Goal: Information Seeking & Learning: Check status

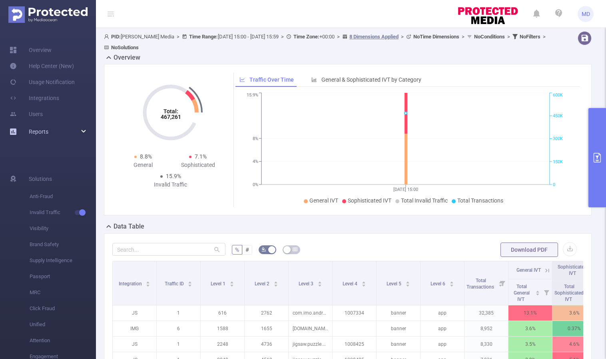
click at [74, 127] on div "Reports" at bounding box center [48, 132] width 96 height 16
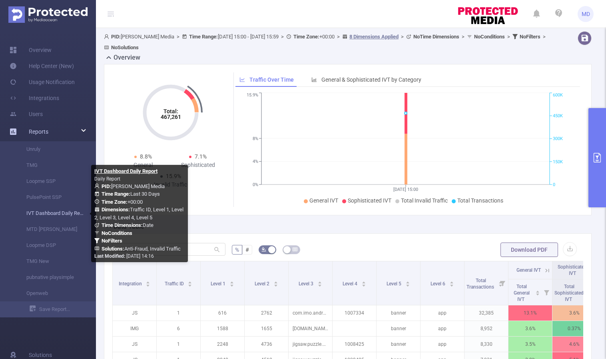
click at [45, 214] on link "IVT Dashboard Daily Report" at bounding box center [51, 213] width 70 height 16
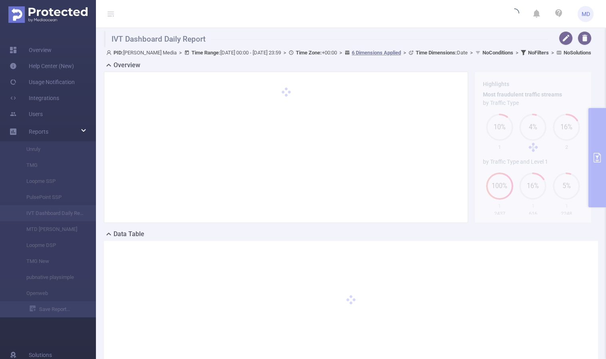
type input "[DATE] 00:00"
type input "[DATE] 23:59"
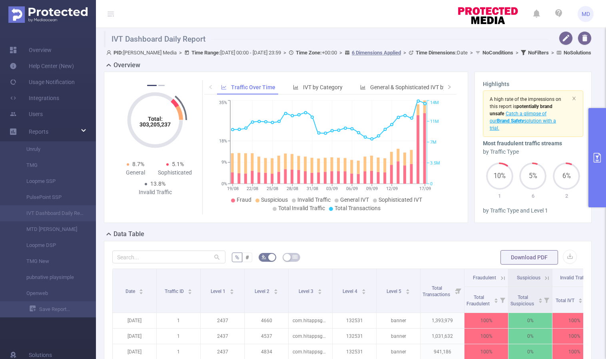
click at [594, 159] on icon "primary" at bounding box center [598, 158] width 10 height 10
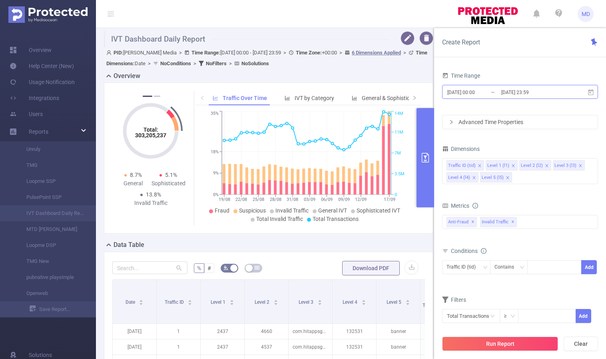
click at [516, 92] on input "[DATE] 23:59" at bounding box center [533, 92] width 65 height 11
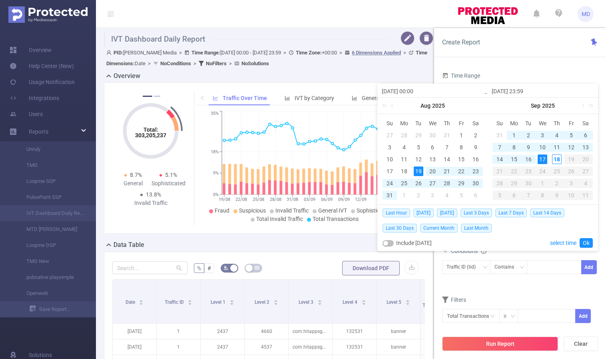
click at [543, 157] on div "17" at bounding box center [543, 159] width 10 height 10
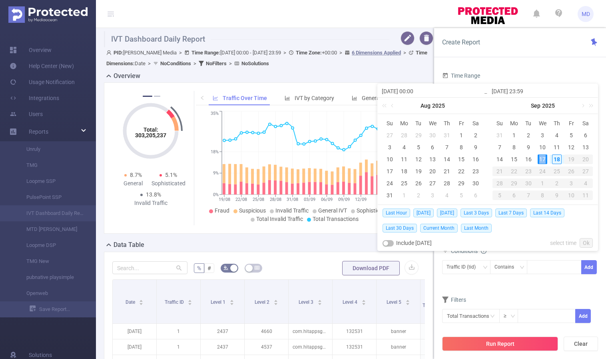
click at [543, 157] on div "17" at bounding box center [543, 159] width 10 height 10
type input "[DATE] 00:00"
click at [587, 242] on link "Ok" at bounding box center [586, 243] width 13 height 10
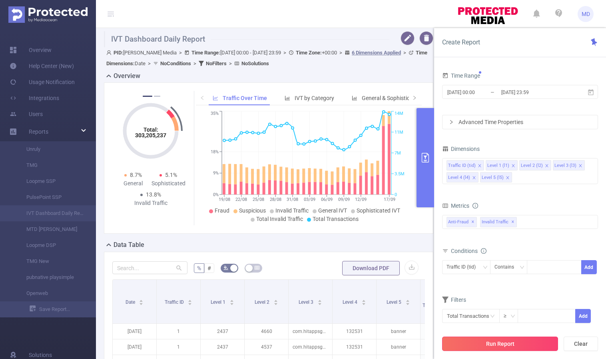
click at [513, 344] on button "Run Report" at bounding box center [500, 343] width 116 height 14
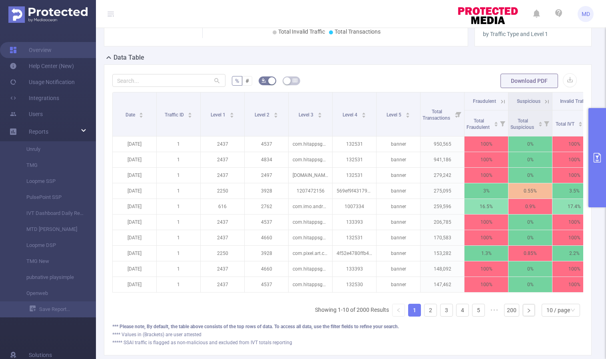
scroll to position [132, 0]
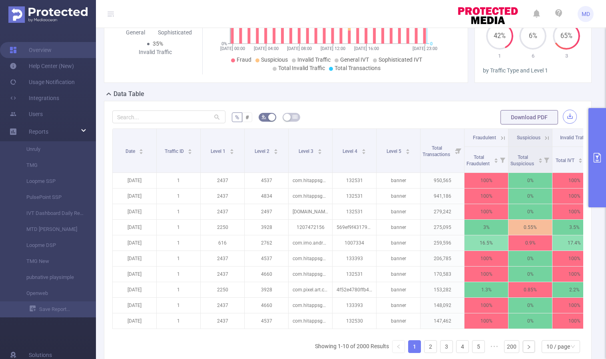
click at [564, 117] on button "button" at bounding box center [570, 117] width 14 height 14
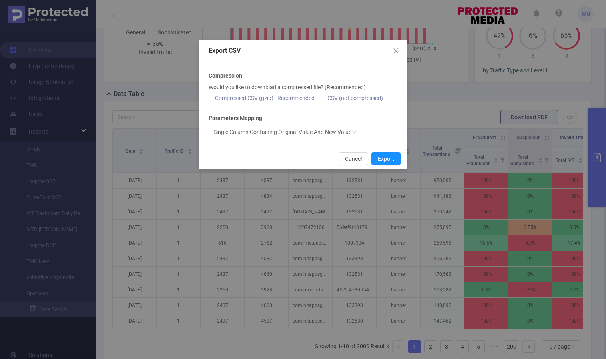
click at [363, 97] on span "CSV (not compressed)" at bounding box center [356, 98] width 56 height 6
click at [328, 100] on input "CSV (not compressed)" at bounding box center [328, 100] width 0 height 0
click at [386, 158] on button "Export" at bounding box center [386, 158] width 29 height 13
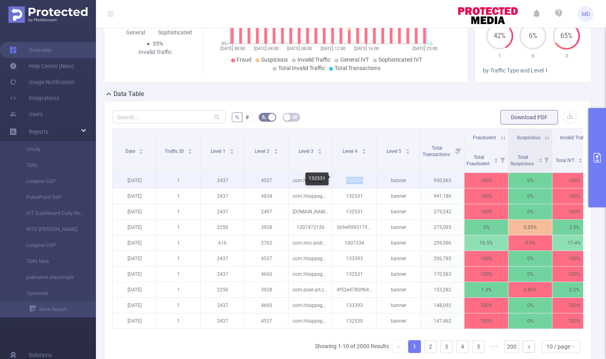
drag, startPoint x: 346, startPoint y: 180, endPoint x: 375, endPoint y: 178, distance: 28.8
click at [375, 178] on p "132531" at bounding box center [355, 180] width 44 height 15
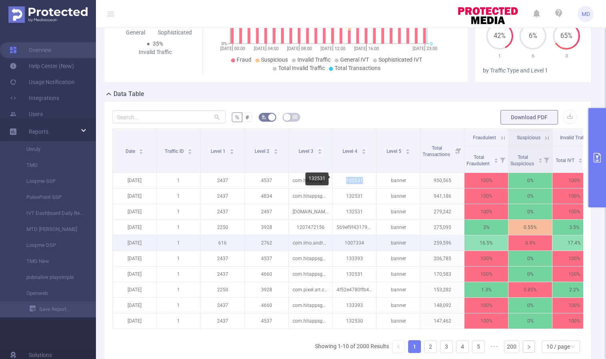
copy p "132531"
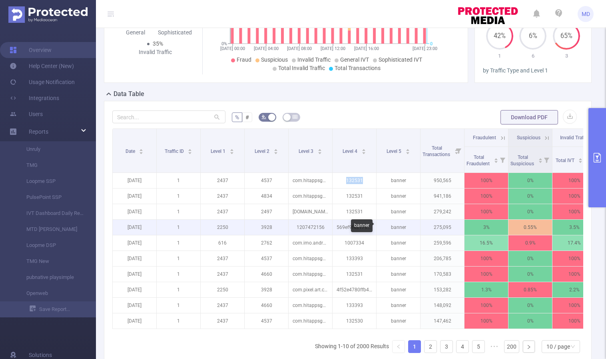
copy p "132531"
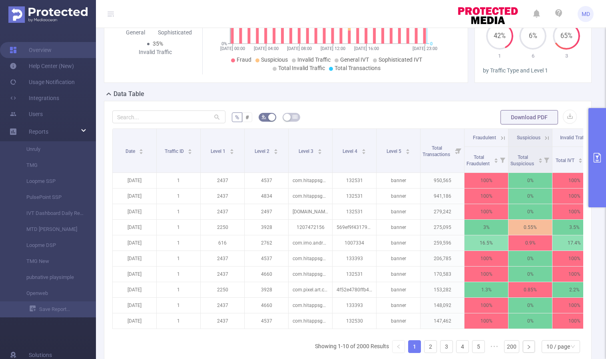
click at [446, 113] on form "% # Download PDF" at bounding box center [347, 117] width 471 height 16
click at [596, 158] on icon "primary" at bounding box center [598, 158] width 10 height 10
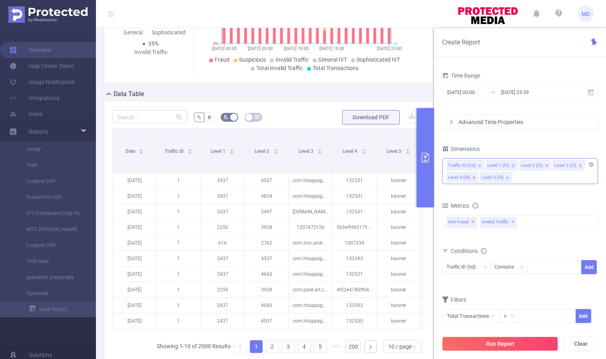
click at [508, 176] on icon "icon: close" at bounding box center [508, 178] width 4 height 4
click at [546, 165] on icon "icon: close" at bounding box center [547, 165] width 3 height 3
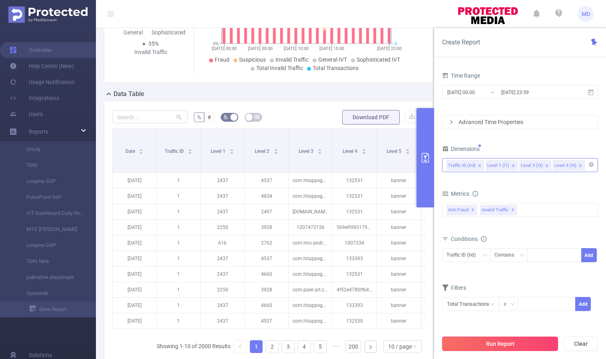
click at [498, 341] on button "Run Report" at bounding box center [500, 343] width 116 height 14
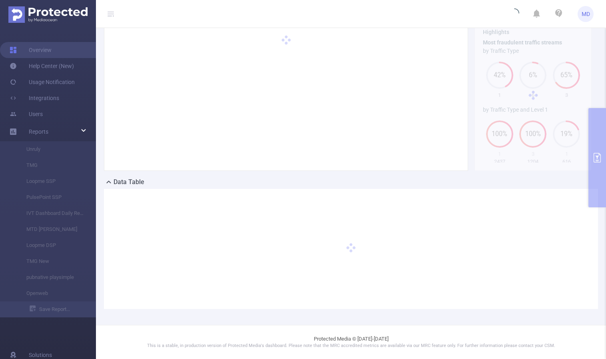
scroll to position [44, 0]
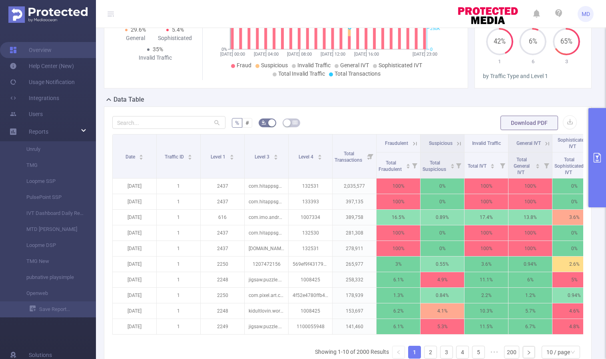
scroll to position [158, 0]
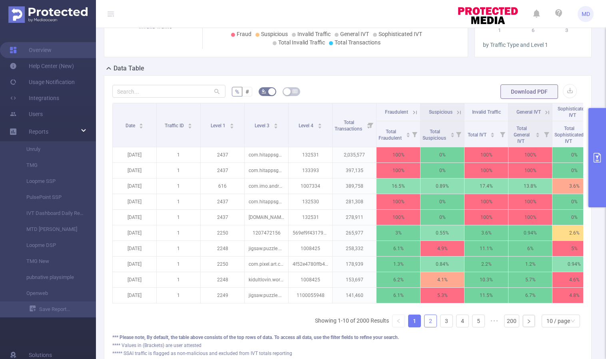
click at [428, 327] on link "2" at bounding box center [431, 321] width 12 height 12
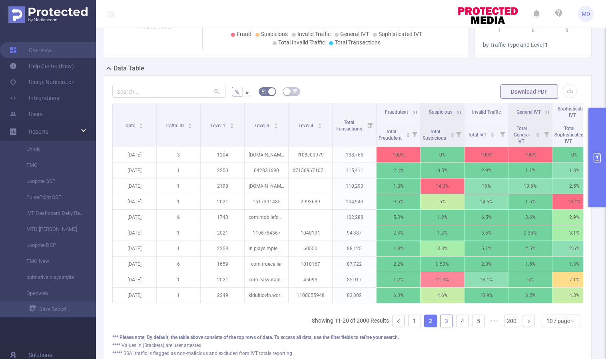
click at [441, 324] on link "3" at bounding box center [447, 321] width 12 height 12
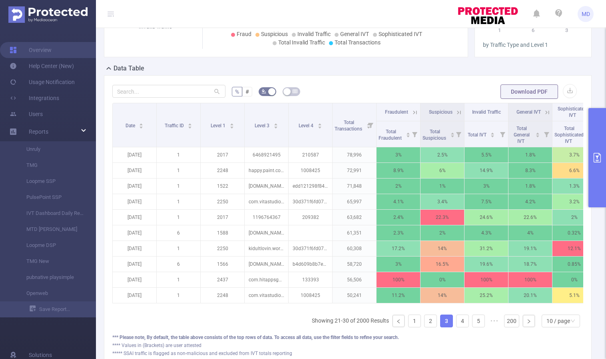
click at [441, 324] on link "3" at bounding box center [447, 321] width 12 height 12
click at [459, 327] on link "4" at bounding box center [463, 321] width 12 height 12
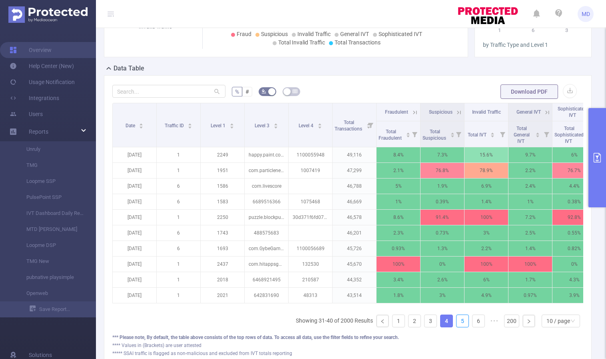
click at [459, 327] on link "5" at bounding box center [463, 321] width 12 height 12
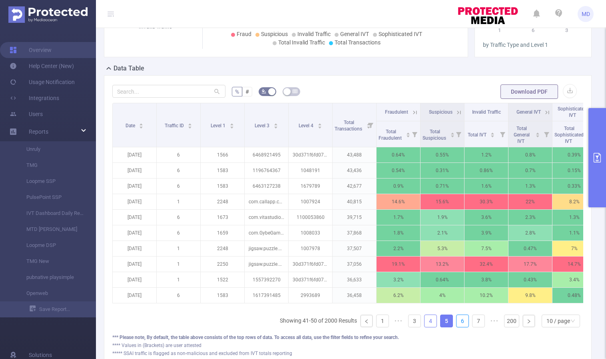
click at [459, 327] on link "6" at bounding box center [463, 321] width 12 height 12
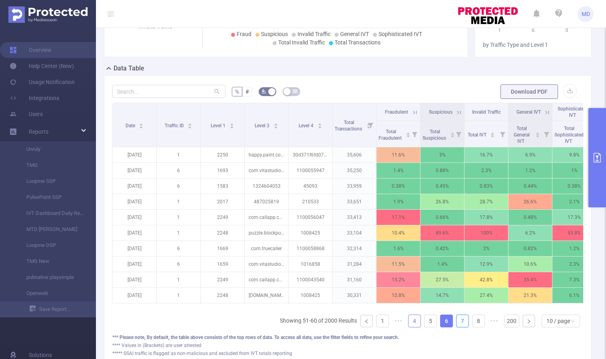
click at [459, 327] on link "7" at bounding box center [463, 321] width 12 height 12
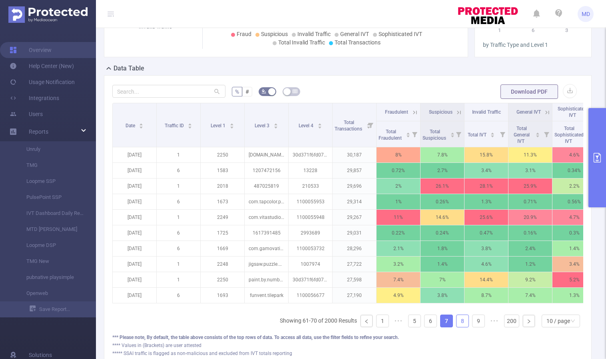
click at [459, 327] on link "8" at bounding box center [463, 321] width 12 height 12
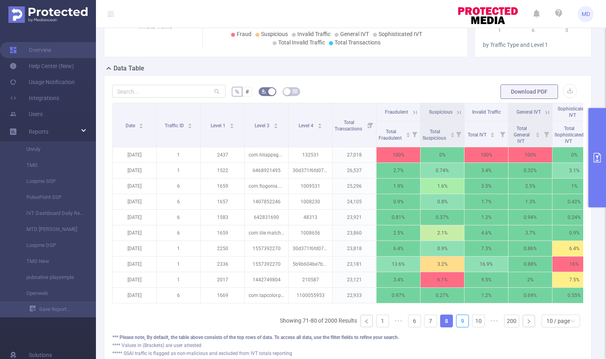
click at [459, 327] on link "9" at bounding box center [463, 321] width 12 height 12
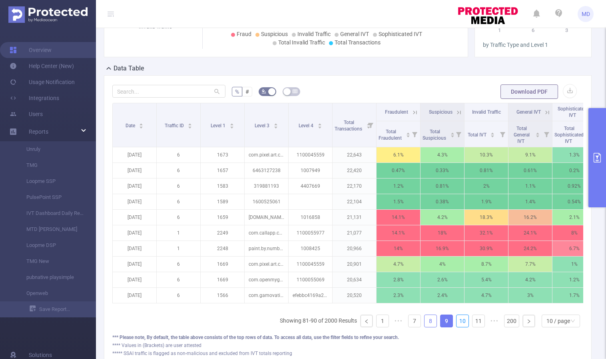
click at [459, 327] on link "10" at bounding box center [463, 321] width 12 height 12
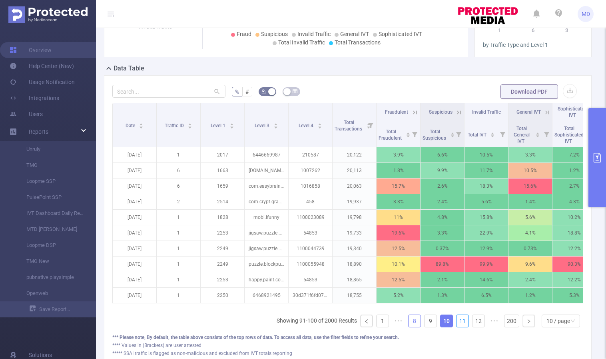
click at [459, 327] on link "11" at bounding box center [463, 321] width 12 height 12
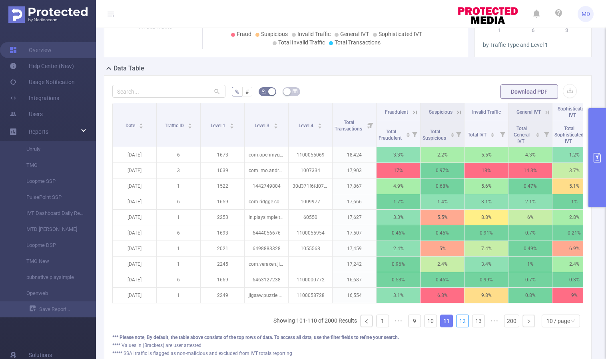
click at [459, 327] on link "12" at bounding box center [463, 321] width 12 height 12
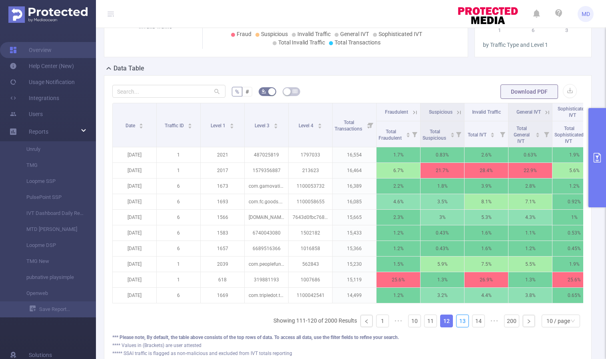
click at [459, 327] on link "13" at bounding box center [463, 321] width 12 height 12
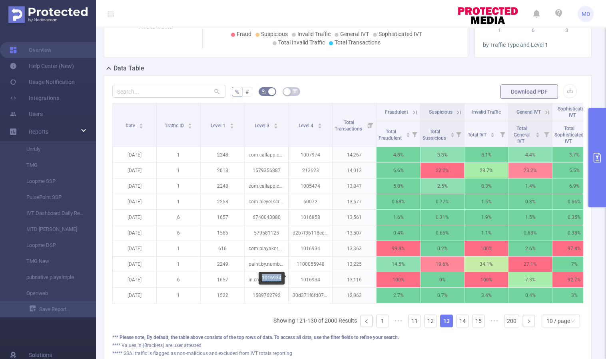
drag, startPoint x: 263, startPoint y: 277, endPoint x: 282, endPoint y: 279, distance: 19.0
click at [282, 279] on div "1016934" at bounding box center [272, 278] width 26 height 13
copy div "1016934"
click at [460, 327] on link "14" at bounding box center [463, 321] width 12 height 12
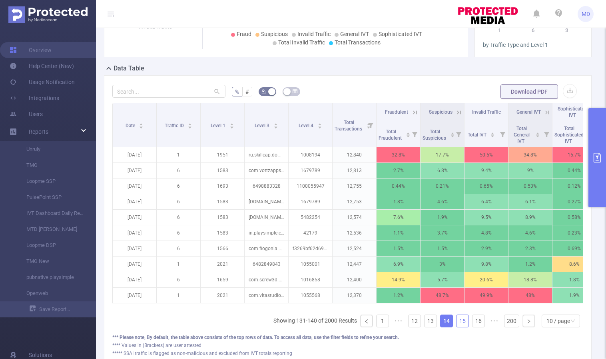
click at [460, 327] on link "15" at bounding box center [463, 321] width 12 height 12
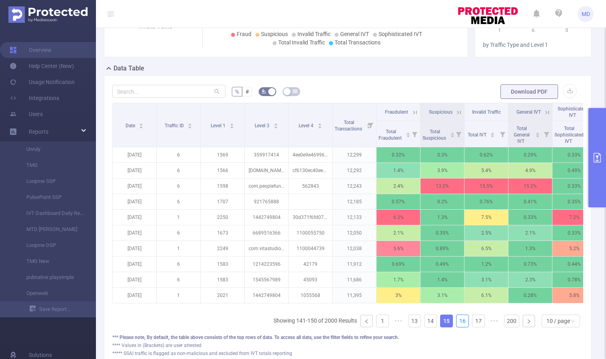
click at [460, 327] on link "16" at bounding box center [463, 321] width 12 height 12
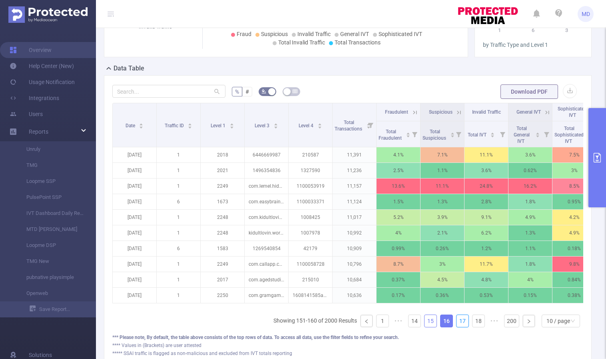
click at [460, 327] on link "17" at bounding box center [463, 321] width 12 height 12
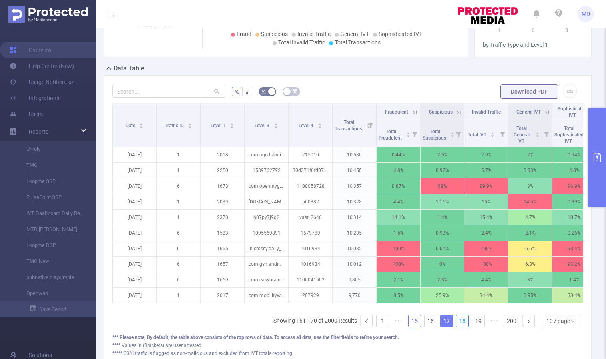
click at [460, 327] on link "18" at bounding box center [463, 321] width 12 height 12
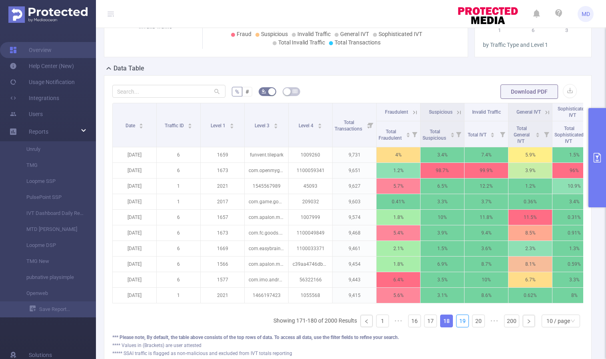
click at [460, 327] on link "19" at bounding box center [463, 321] width 12 height 12
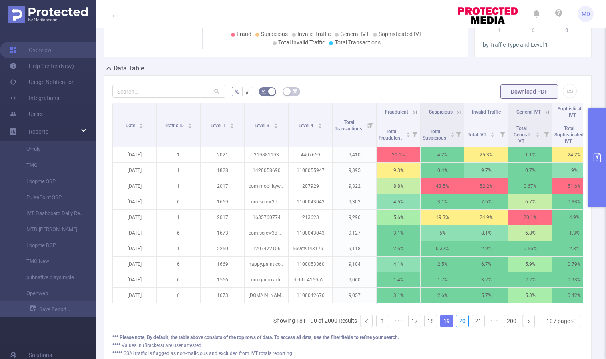
click at [460, 327] on link "20" at bounding box center [463, 321] width 12 height 12
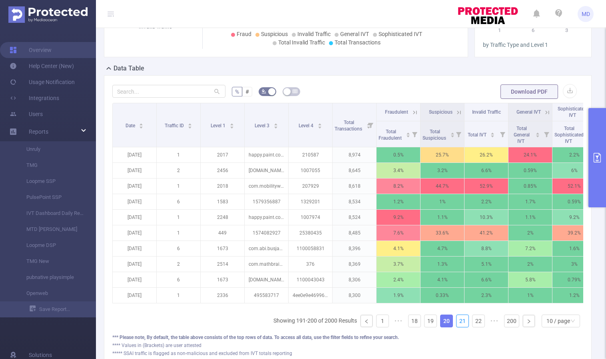
click at [460, 327] on link "21" at bounding box center [463, 321] width 12 height 12
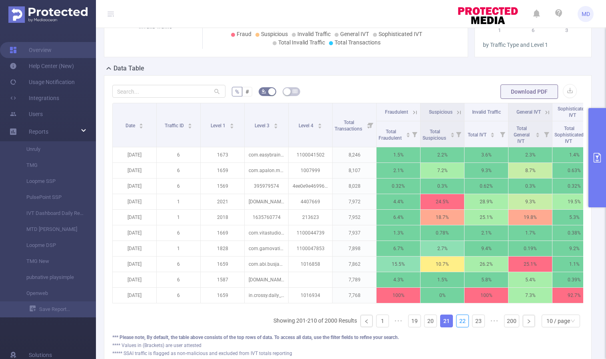
click at [460, 327] on link "22" at bounding box center [463, 321] width 12 height 12
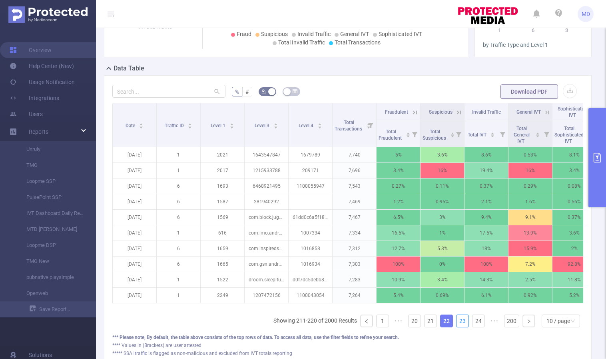
click at [460, 327] on link "23" at bounding box center [463, 321] width 12 height 12
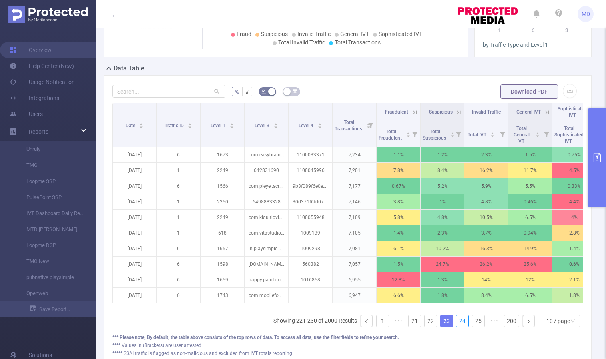
click at [460, 327] on link "24" at bounding box center [463, 321] width 12 height 12
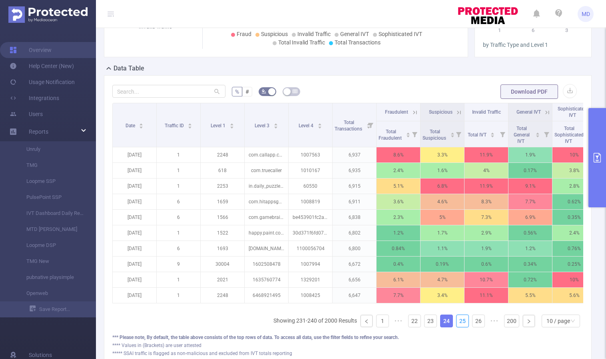
click at [460, 327] on link "25" at bounding box center [463, 321] width 12 height 12
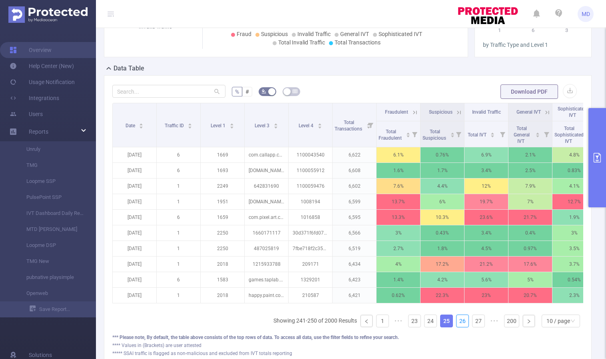
click at [460, 327] on link "26" at bounding box center [463, 321] width 12 height 12
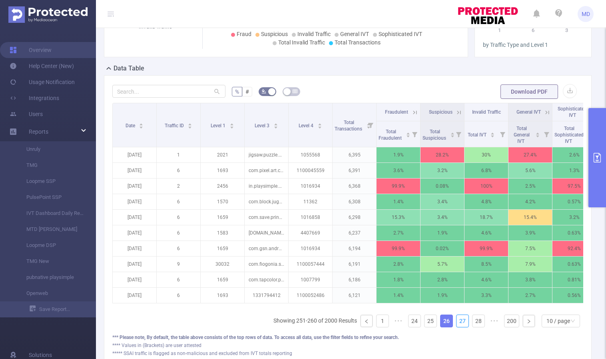
click at [460, 327] on link "27" at bounding box center [463, 321] width 12 height 12
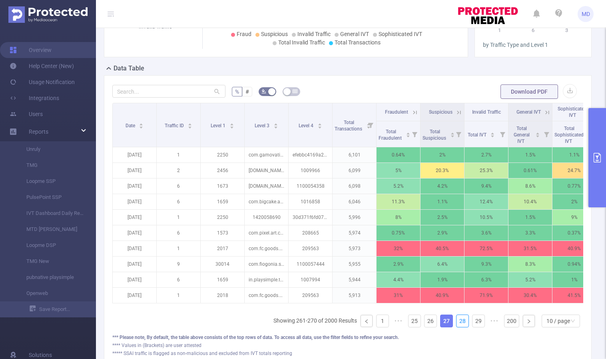
click at [460, 327] on link "28" at bounding box center [463, 321] width 12 height 12
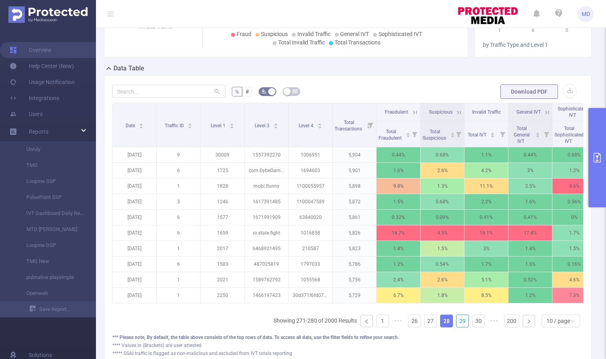
click at [460, 327] on link "29" at bounding box center [463, 321] width 12 height 12
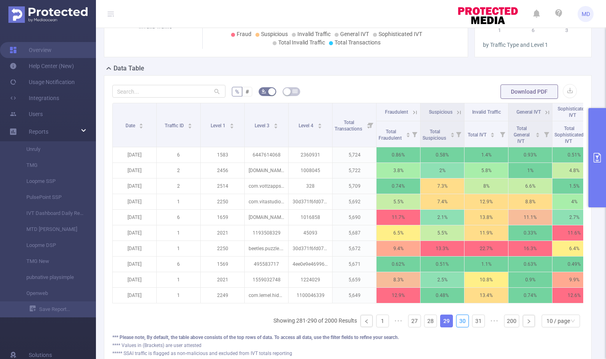
click at [460, 327] on link "30" at bounding box center [463, 321] width 12 height 12
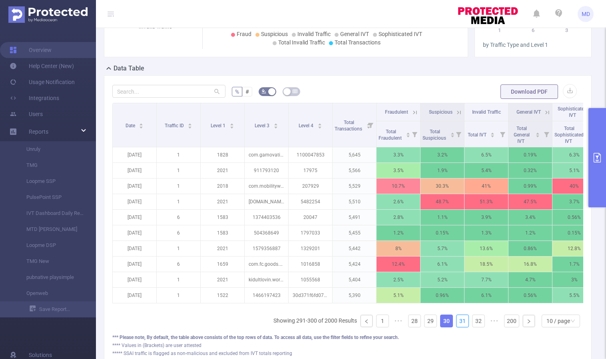
click at [460, 327] on link "31" at bounding box center [463, 321] width 12 height 12
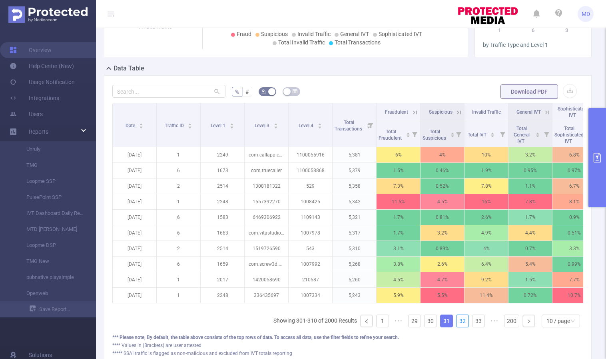
click at [460, 327] on link "32" at bounding box center [463, 321] width 12 height 12
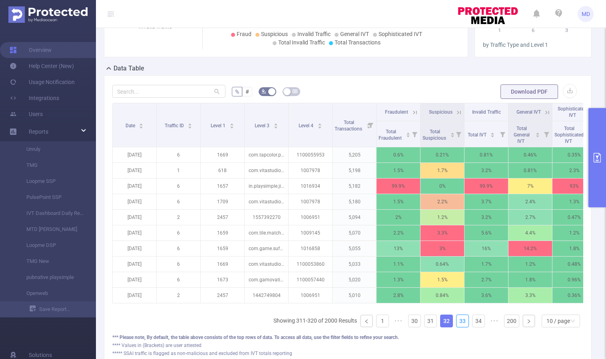
click at [460, 327] on link "33" at bounding box center [463, 321] width 12 height 12
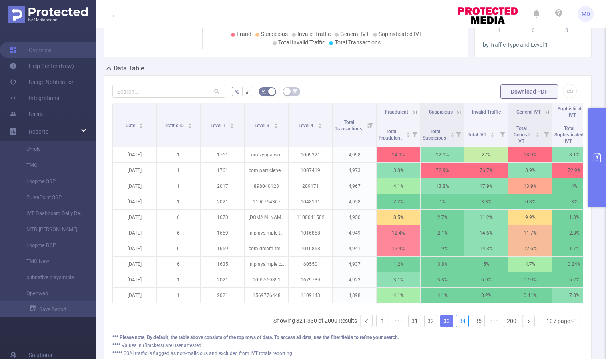
click at [460, 327] on link "34" at bounding box center [463, 321] width 12 height 12
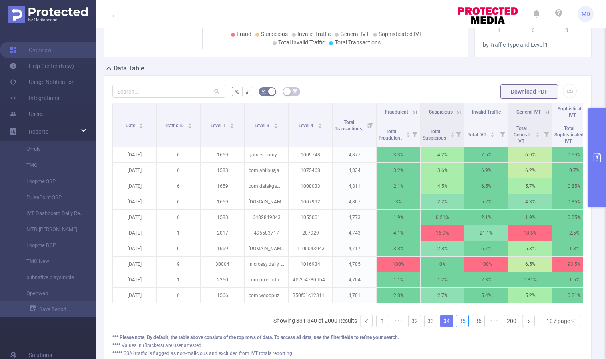
click at [460, 327] on link "35" at bounding box center [463, 321] width 12 height 12
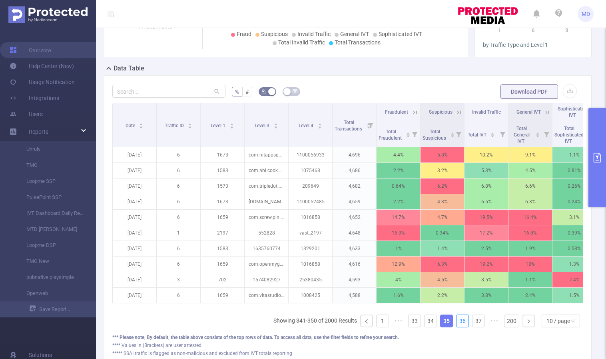
click at [460, 327] on link "36" at bounding box center [463, 321] width 12 height 12
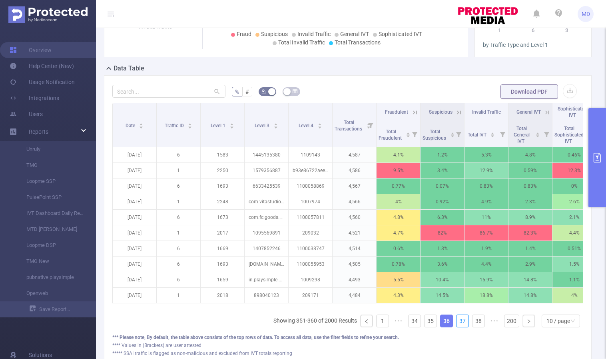
click at [460, 327] on link "37" at bounding box center [463, 321] width 12 height 12
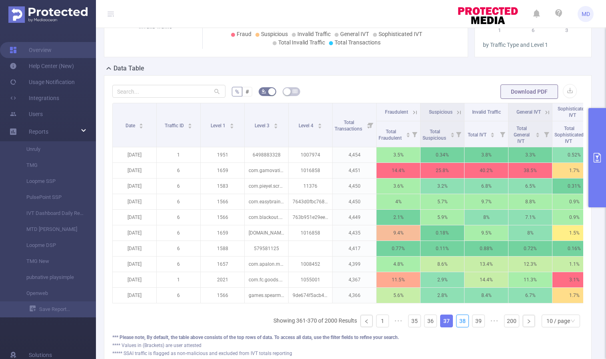
click at [460, 327] on link "38" at bounding box center [463, 321] width 12 height 12
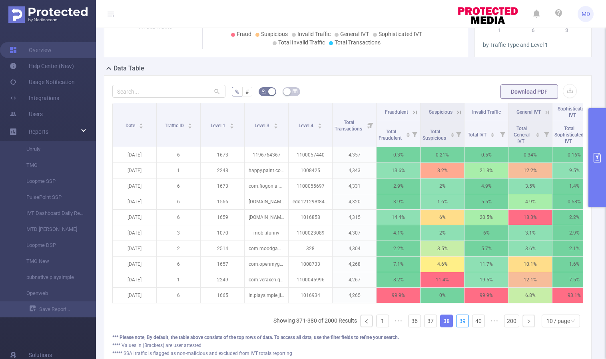
click at [460, 327] on link "39" at bounding box center [463, 321] width 12 height 12
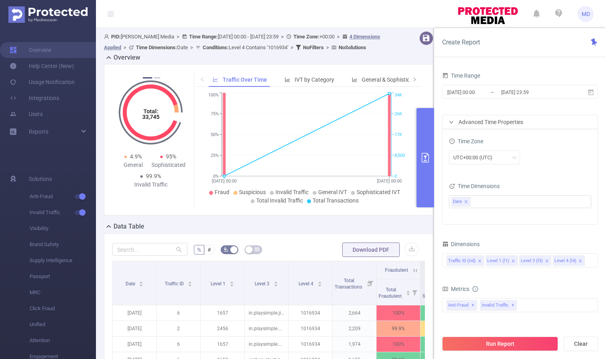
click at [425, 152] on button "primary" at bounding box center [426, 157] width 18 height 99
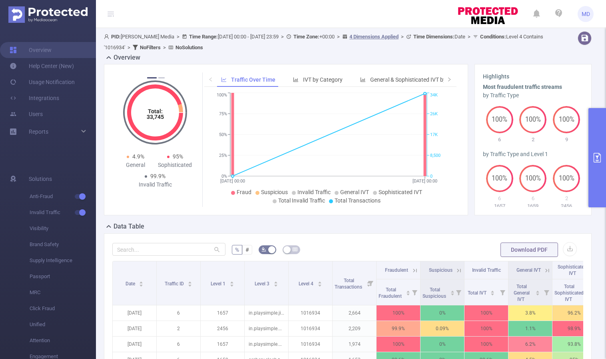
scroll to position [158, 0]
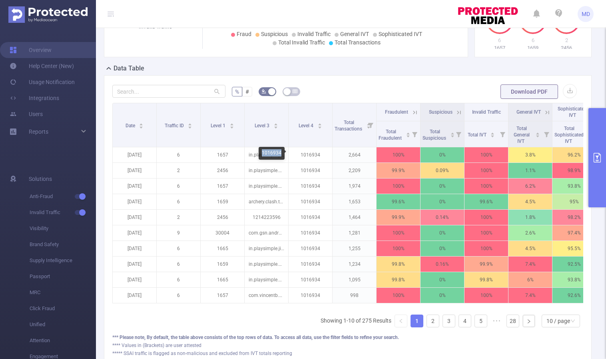
drag, startPoint x: 262, startPoint y: 153, endPoint x: 282, endPoint y: 152, distance: 19.6
click at [282, 152] on div "1016934" at bounding box center [272, 153] width 26 height 13
copy div "1016934"
click at [598, 158] on icon "primary" at bounding box center [598, 158] width 10 height 10
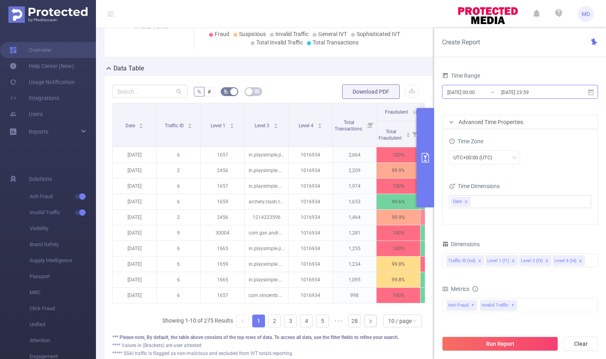
click at [518, 92] on input "2025-09-11 23:59" at bounding box center [533, 92] width 65 height 11
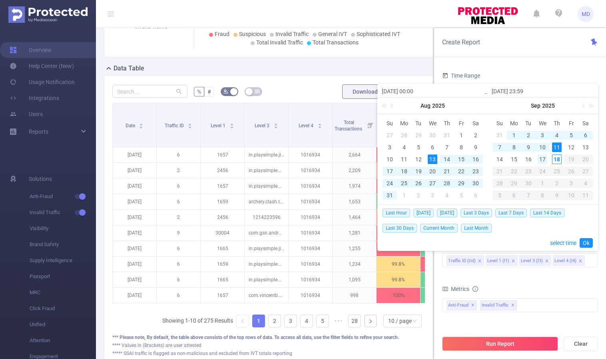
click at [544, 159] on div "17" at bounding box center [543, 159] width 10 height 10
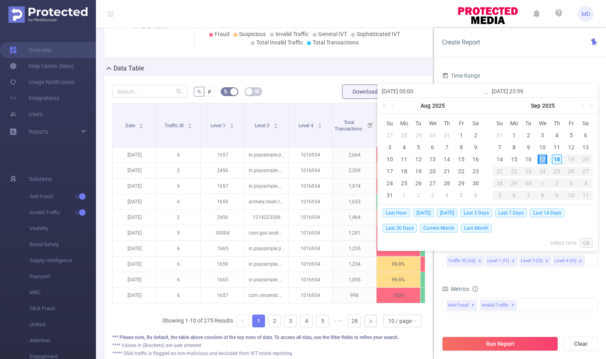
click at [544, 159] on div "17" at bounding box center [543, 159] width 10 height 10
type input "[DATE] 00:00"
type input "[DATE] 23:59"
type input "[DATE] 00:00"
type input "[DATE] 23:59"
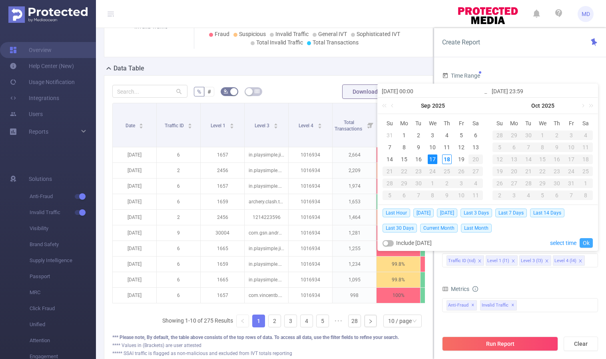
click at [586, 244] on link "Ok" at bounding box center [586, 243] width 13 height 10
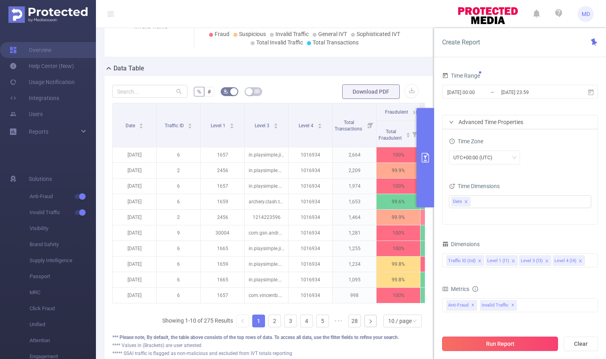
click at [479, 339] on button "Run Report" at bounding box center [500, 343] width 116 height 14
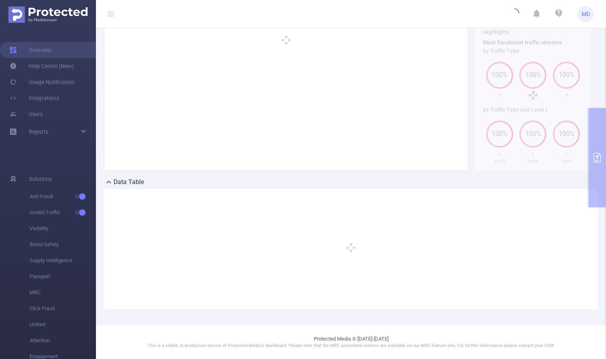
scroll to position [44, 0]
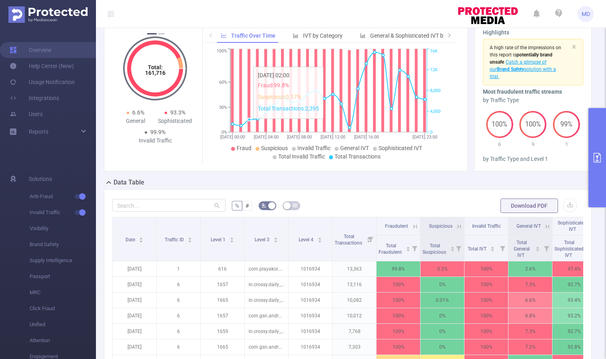
scroll to position [221, 0]
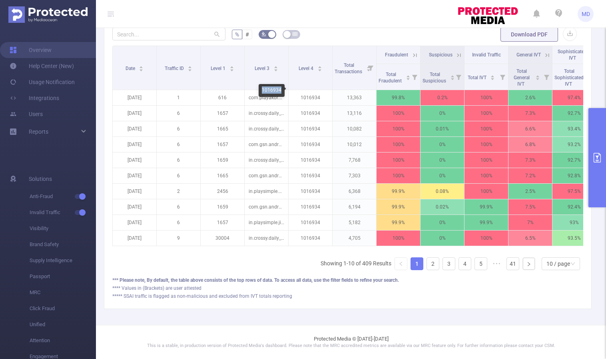
drag, startPoint x: 262, startPoint y: 90, endPoint x: 280, endPoint y: 91, distance: 18.0
click at [280, 91] on div "1016934" at bounding box center [272, 90] width 26 height 13
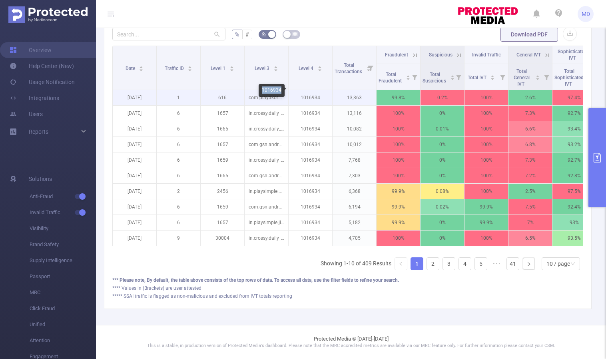
copy div "1016934"
